Goal: Task Accomplishment & Management: Use online tool/utility

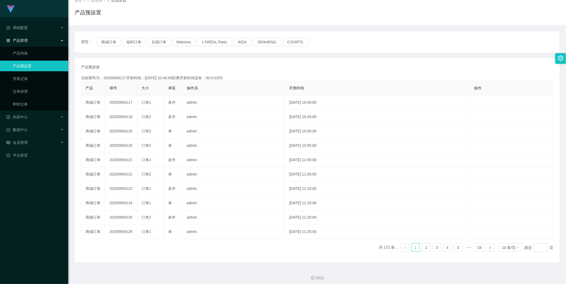
scroll to position [19, 0]
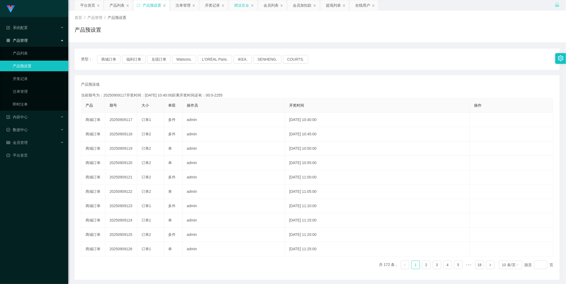
click at [145, 6] on div "赠送彩金" at bounding box center [243, 5] width 28 height 10
click at [145, 8] on div "赠送彩金" at bounding box center [241, 5] width 15 height 10
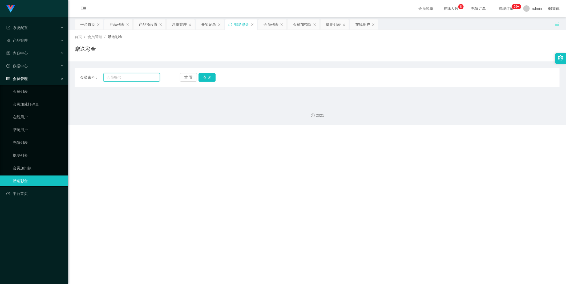
click at [136, 77] on input "text" at bounding box center [131, 77] width 56 height 9
type input "tgt0702"
click at [145, 77] on div "重 置 查 询" at bounding box center [220, 77] width 80 height 9
click at [145, 78] on button "查 询" at bounding box center [206, 77] width 17 height 9
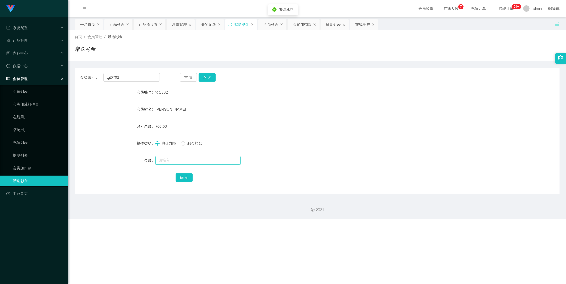
click at [145, 132] on input "text" at bounding box center [197, 160] width 85 height 9
type input "1200"
click at [145, 132] on button "确 定" at bounding box center [183, 178] width 17 height 9
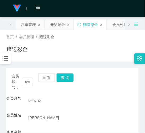
drag, startPoint x: 95, startPoint y: 59, endPoint x: 96, endPoint y: 56, distance: 2.9
click at [95, 58] on div "首页 / 会员管理 / 赠送彩金 / 赠送彩金" at bounding box center [72, 46] width 145 height 32
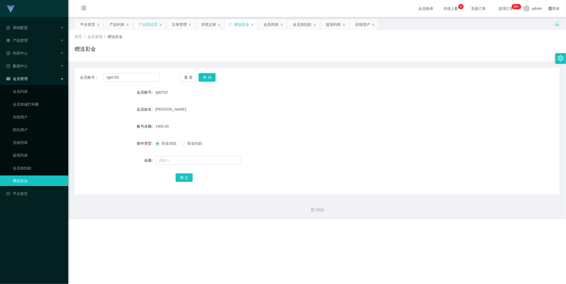
click at [145, 23] on div "产品预设置" at bounding box center [148, 24] width 19 height 10
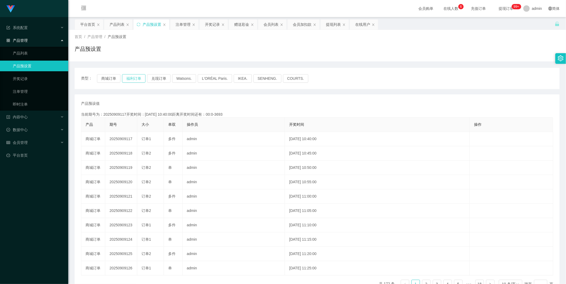
click at [133, 81] on button "福利订单" at bounding box center [133, 78] width 23 height 9
click at [133, 78] on button "福利订单" at bounding box center [133, 78] width 23 height 9
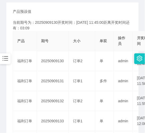
scroll to position [30, 0]
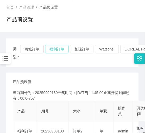
click at [55, 51] on button "福利订单" at bounding box center [56, 49] width 23 height 9
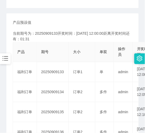
scroll to position [30, 0]
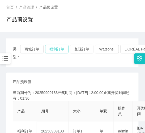
click at [63, 49] on button "福利订单" at bounding box center [56, 49] width 23 height 9
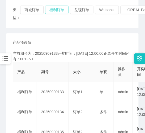
scroll to position [59, 0]
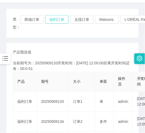
click at [56, 21] on button "福利订单" at bounding box center [56, 19] width 23 height 9
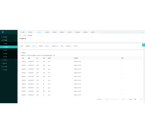
scroll to position [0, 0]
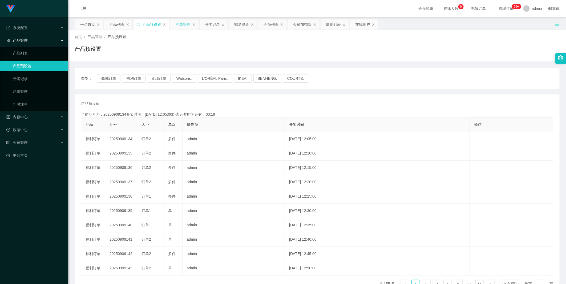
click at [145, 24] on div "注单管理" at bounding box center [182, 24] width 15 height 10
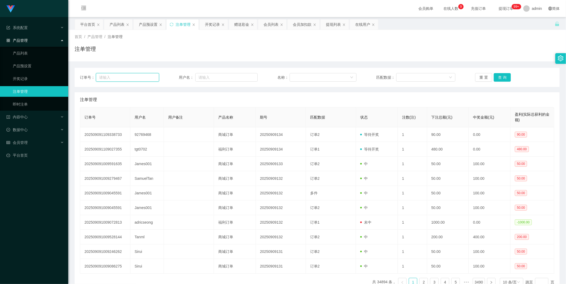
click at [118, 79] on input "text" at bounding box center [127, 77] width 63 height 9
type input "tgt0702"
click at [145, 79] on button "查 询" at bounding box center [501, 77] width 17 height 9
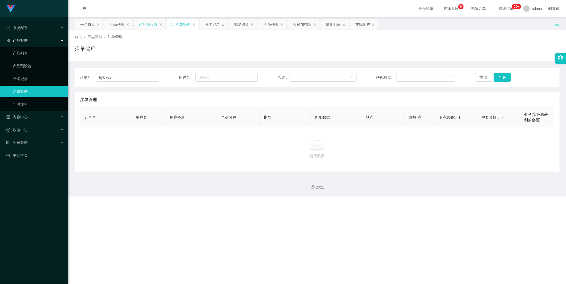
click at [144, 24] on div "产品预设置" at bounding box center [148, 24] width 19 height 10
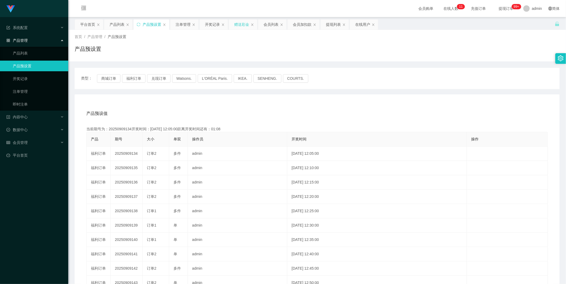
click at [145, 23] on div "赠送彩金" at bounding box center [241, 24] width 15 height 10
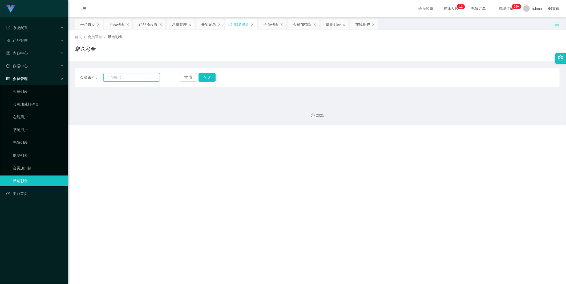
click at [132, 78] on input "text" at bounding box center [131, 77] width 56 height 9
type input "tgt0702"
click at [145, 76] on button "查 询" at bounding box center [206, 77] width 17 height 9
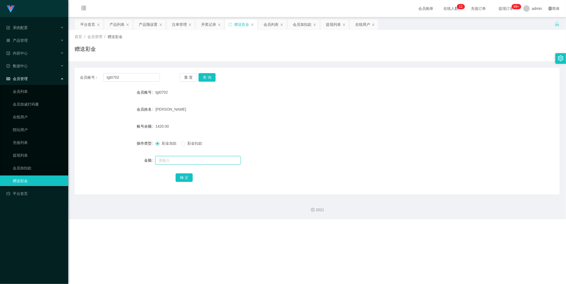
click at [145, 132] on input "text" at bounding box center [197, 160] width 85 height 9
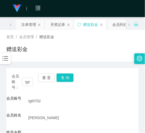
type input "960"
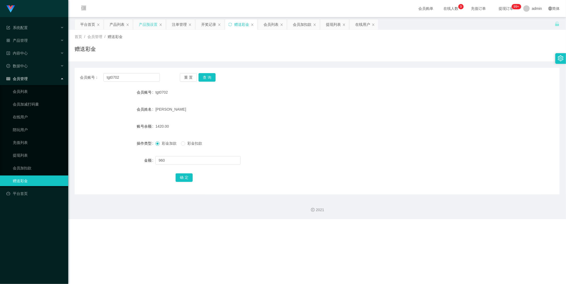
click at [145, 23] on div "产品预设置" at bounding box center [148, 24] width 19 height 10
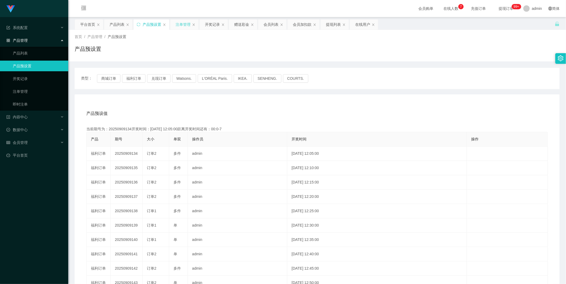
click at [145, 23] on div "注单管理" at bounding box center [182, 24] width 15 height 10
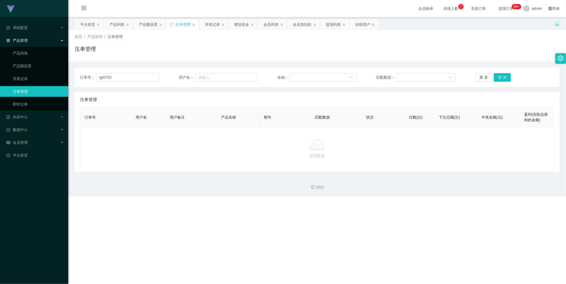
drag, startPoint x: 236, startPoint y: 25, endPoint x: 261, endPoint y: 32, distance: 26.0
click at [145, 23] on div "赠送彩金" at bounding box center [241, 24] width 15 height 10
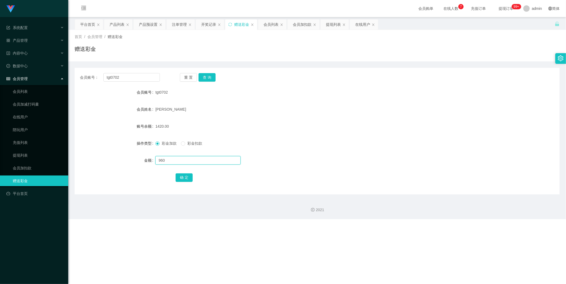
click at [145, 132] on input "960" at bounding box center [197, 160] width 85 height 9
click at [145, 132] on button "确 定" at bounding box center [183, 178] width 17 height 9
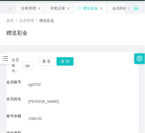
scroll to position [6, 0]
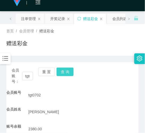
click at [65, 71] on button "查 询" at bounding box center [65, 71] width 17 height 9
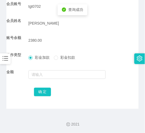
scroll to position [95, 0]
